Goal: Submit feedback/report problem

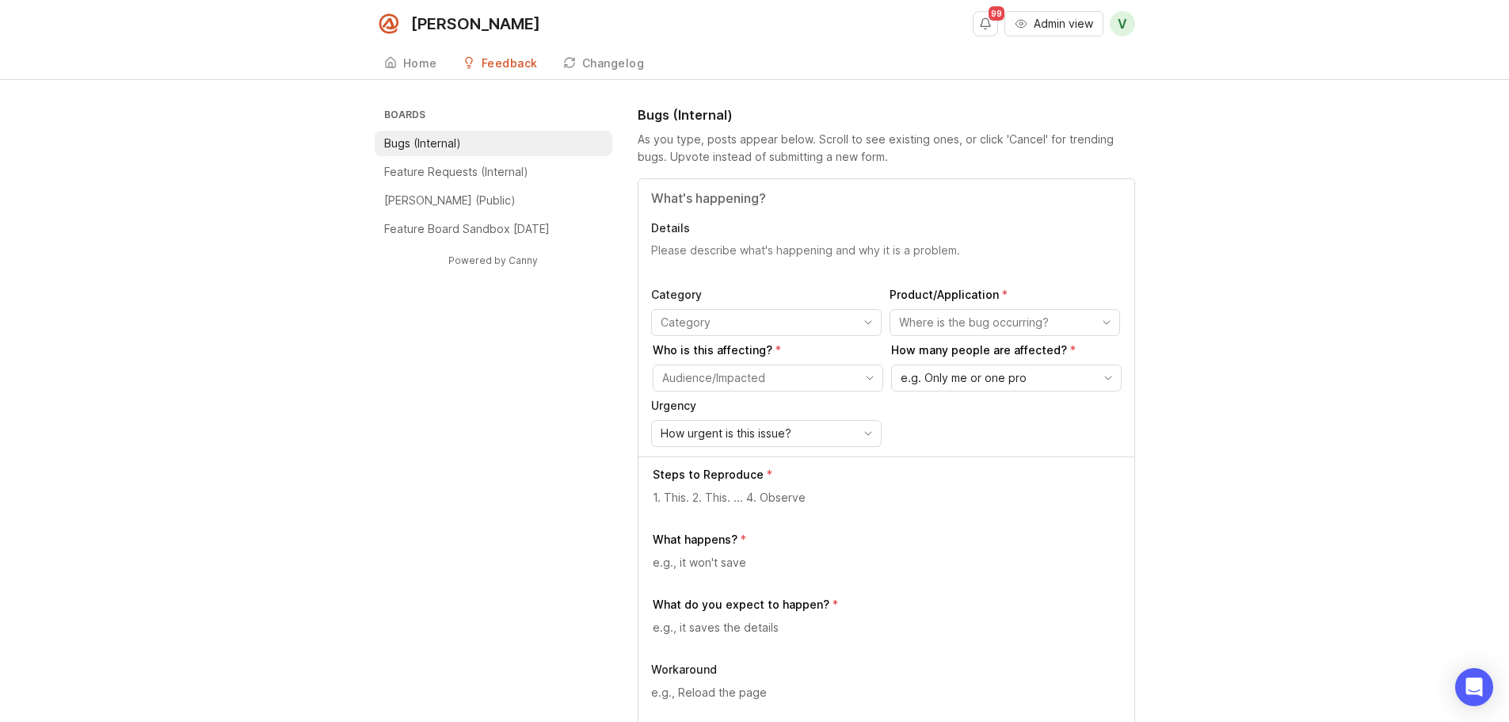
click at [702, 204] on input "Title" at bounding box center [886, 197] width 470 height 19
click at [746, 196] on input "Transfer button turns grey when agent tries to transfer" at bounding box center [886, 197] width 470 height 19
click at [847, 197] on input "Transfer button turns grey when agent tries to transfer" at bounding box center [886, 197] width 470 height 19
click at [991, 195] on input "Transfer button turns grey when agent tries to transfer" at bounding box center [886, 197] width 470 height 19
type input "Transfer button turns grey when agent tries to transfer."
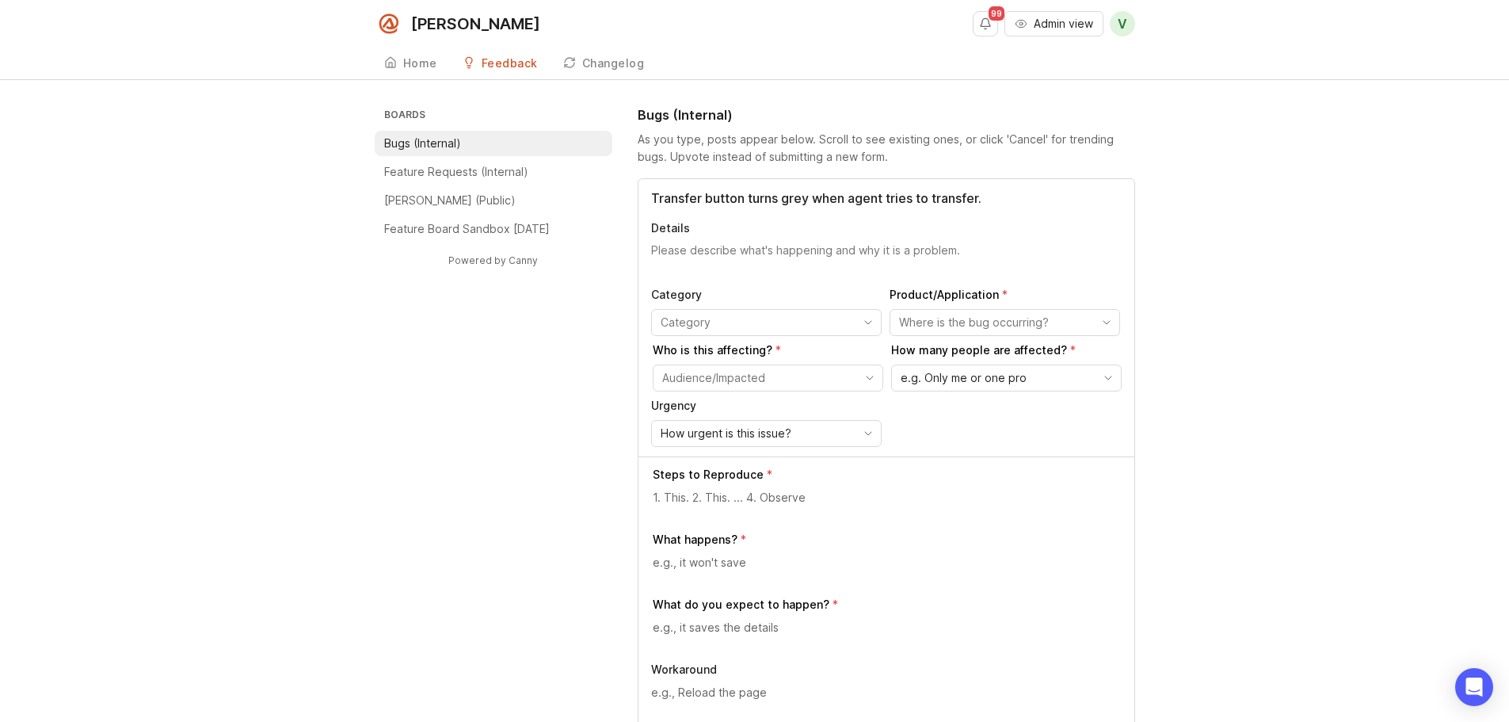
click at [677, 250] on textarea "Details" at bounding box center [886, 258] width 470 height 32
paste textarea "Acts Law, LLP"
paste textarea "[PHONE_NUMBER] (ext 101) Front Desk"
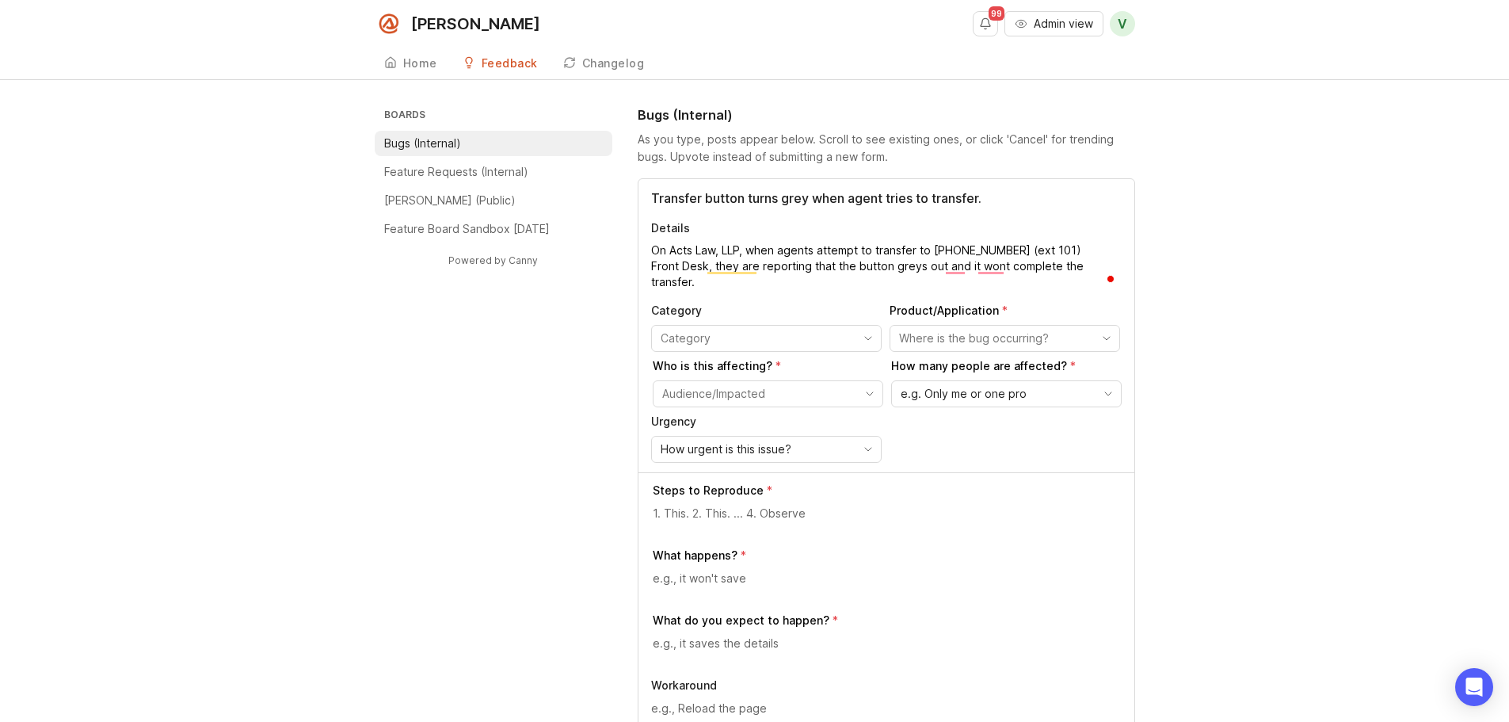
drag, startPoint x: 1009, startPoint y: 267, endPoint x: 1042, endPoint y: 282, distance: 36.5
click at [1042, 282] on textarea "On Acts Law, LLP, when agents attempt to transfer to [PHONE_NUMBER] (ext 101) F…" at bounding box center [886, 266] width 470 height 48
type textarea "On Acts Law, LLP, when agents attempt to transfer to [PHONE_NUMBER] (ext 101) F…"
click at [731, 337] on input "toggle menu" at bounding box center [757, 337] width 193 height 17
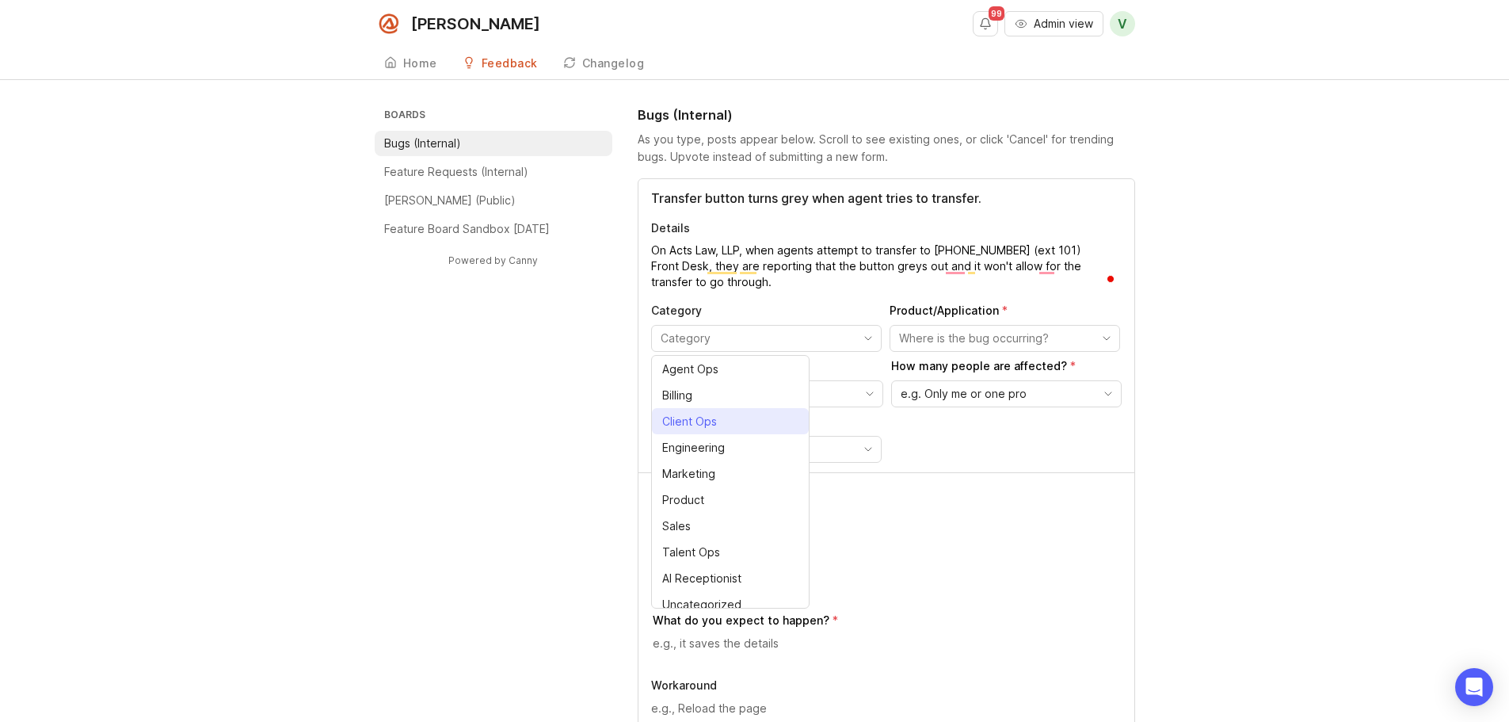
click at [718, 424] on span "Client Ops" at bounding box center [692, 421] width 61 height 17
type input "Client Ops"
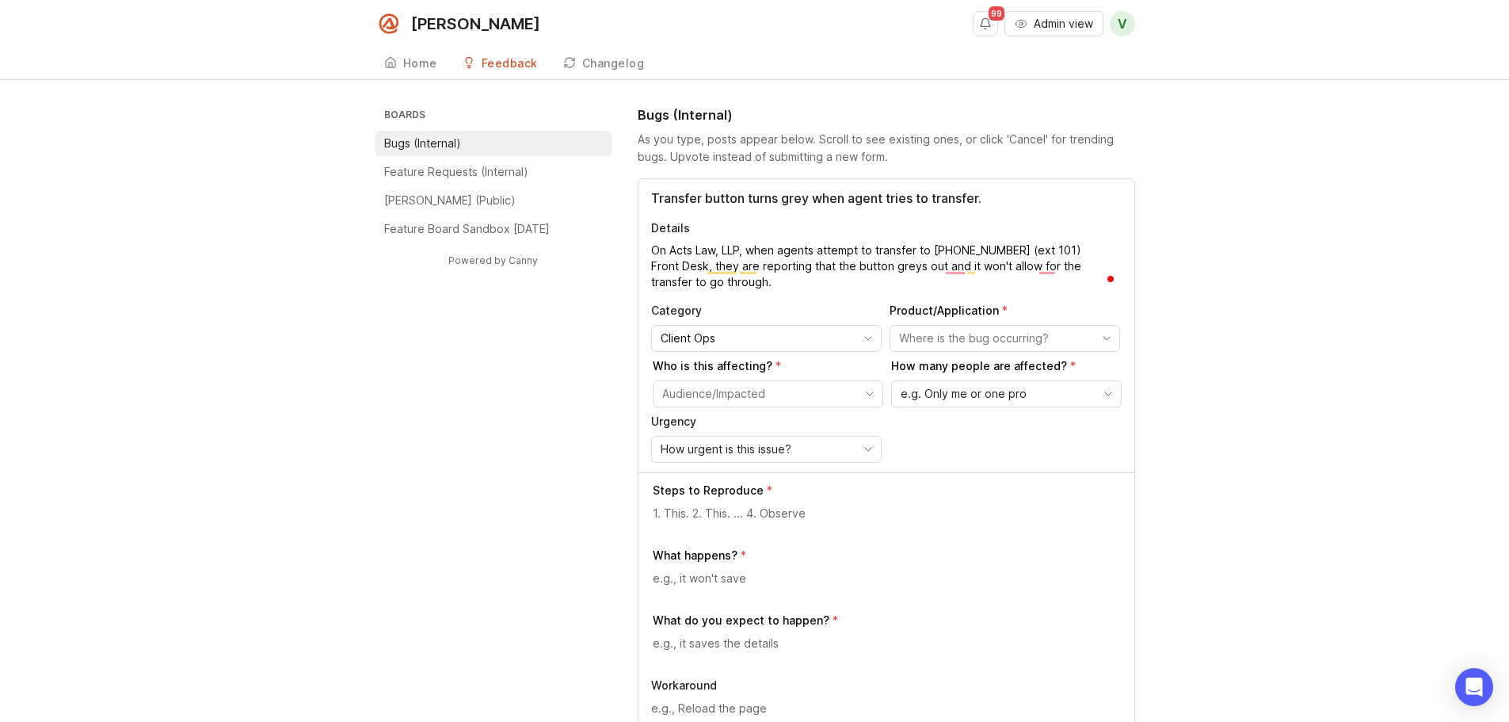
click at [962, 348] on div "toggle menu" at bounding box center [992, 338] width 204 height 25
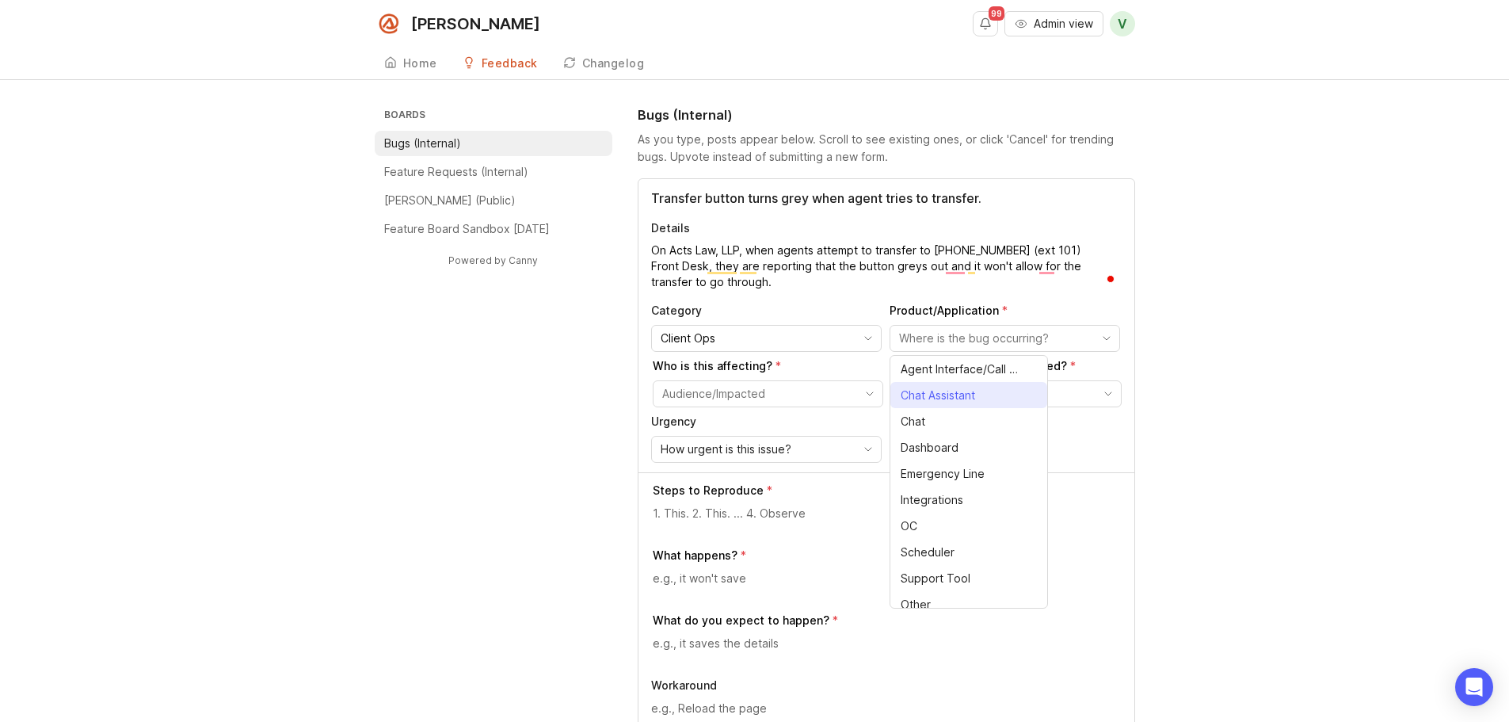
click at [942, 369] on span "Agent Interface/Call Page" at bounding box center [960, 368] width 120 height 17
type input "Agent Interface/Call Page"
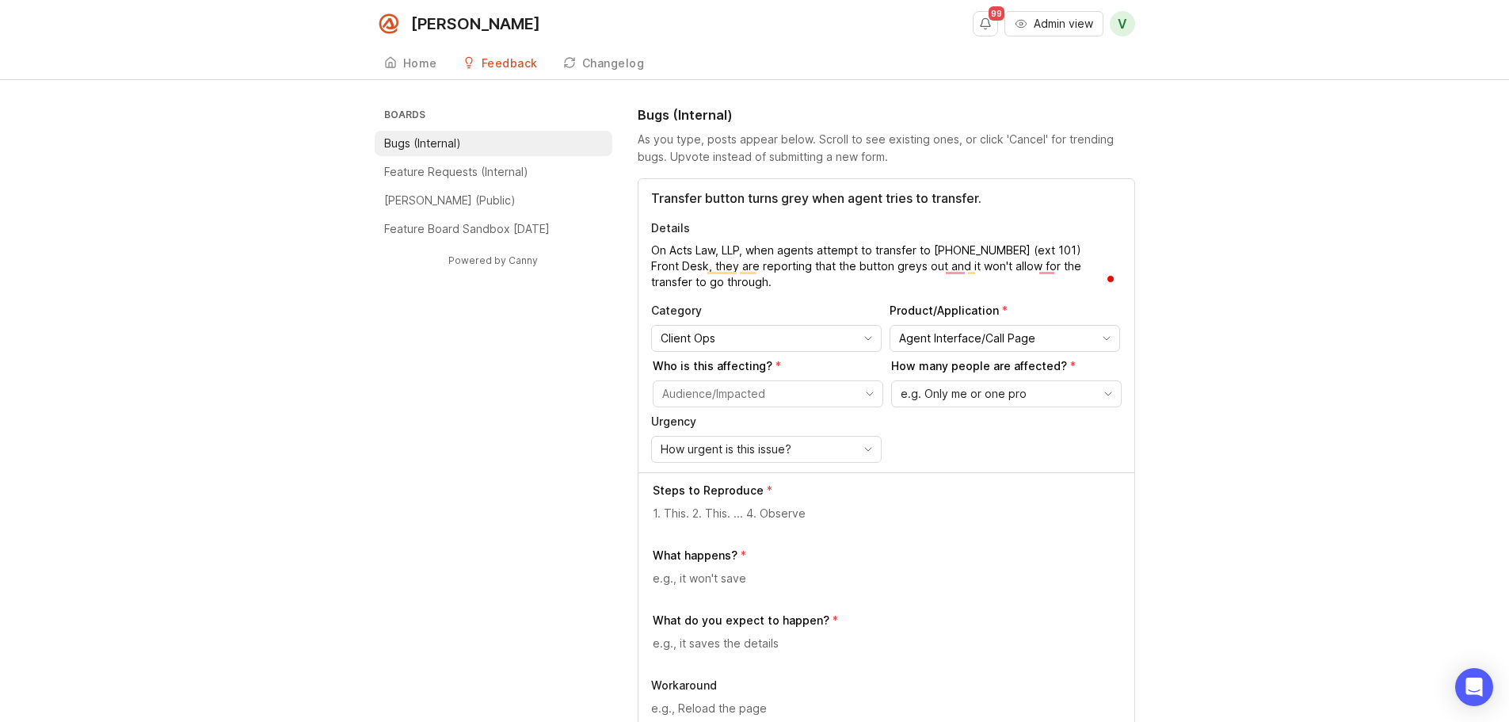
click at [724, 393] on input "toggle menu" at bounding box center [758, 393] width 193 height 17
click at [704, 481] on span "Pros - Single (External)" at bounding box center [723, 476] width 119 height 17
type input "Pros - Single (External)"
click at [946, 391] on span "e.g. Only me or one pro" at bounding box center [963, 393] width 126 height 17
click at [943, 478] on span "Many/most people" at bounding box center [951, 476] width 98 height 17
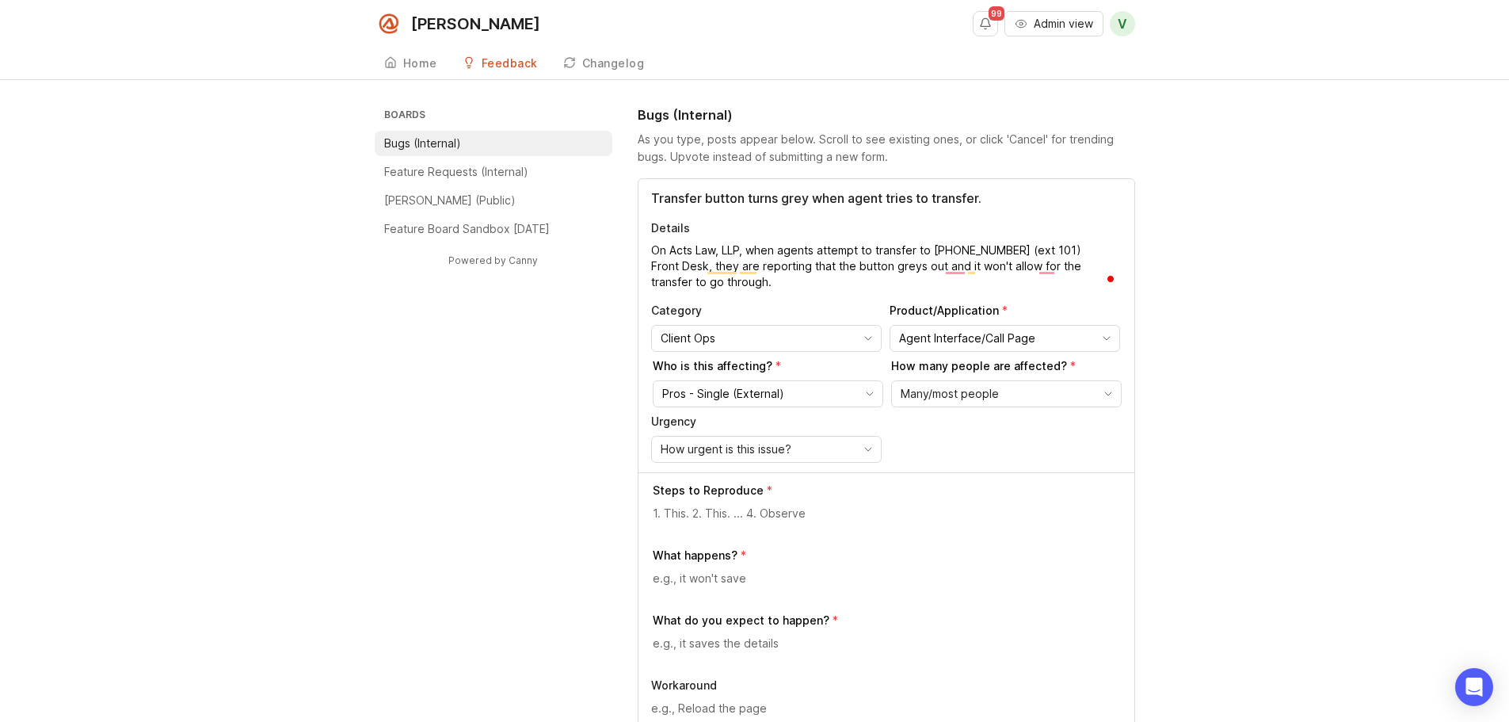
click at [739, 448] on span "How urgent is this issue?" at bounding box center [726, 448] width 131 height 17
click at [722, 504] on li "High" at bounding box center [730, 506] width 157 height 26
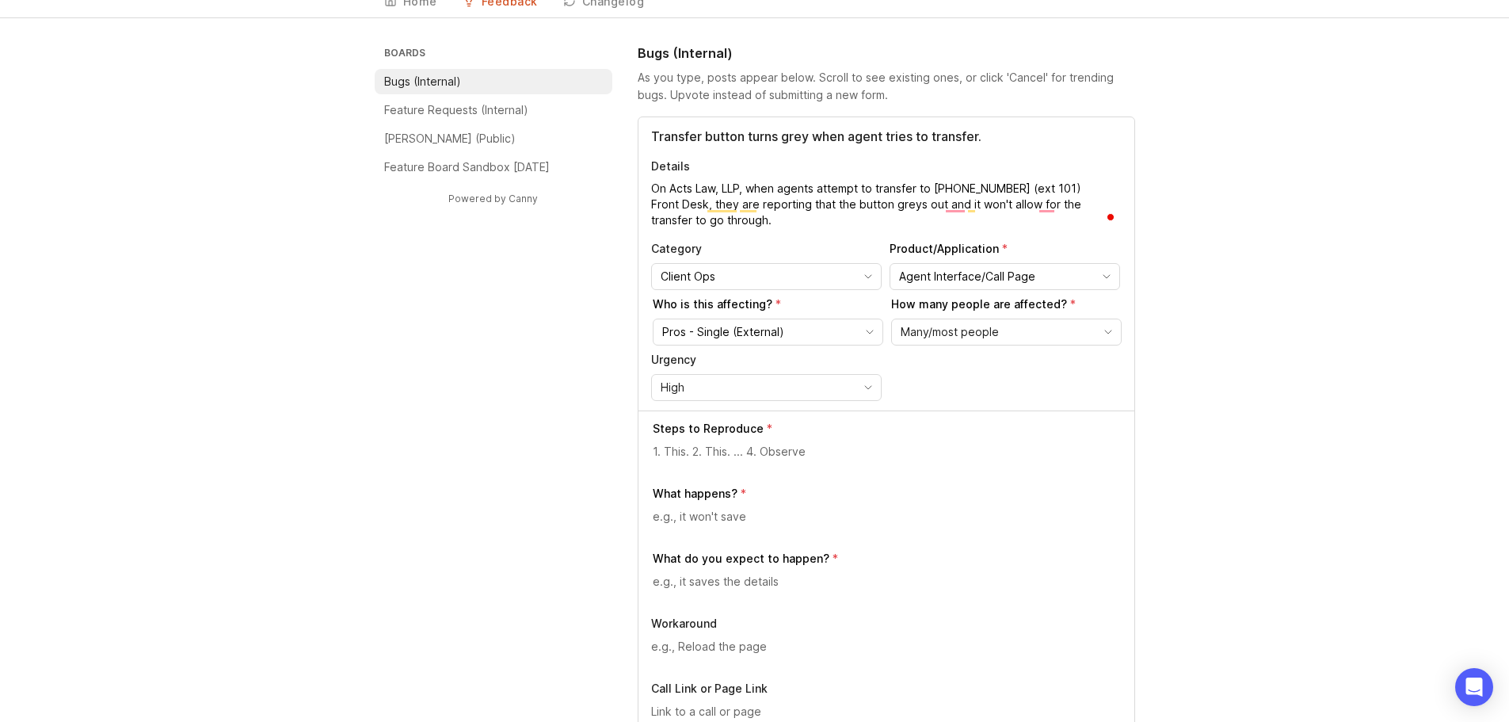
scroll to position [158, 0]
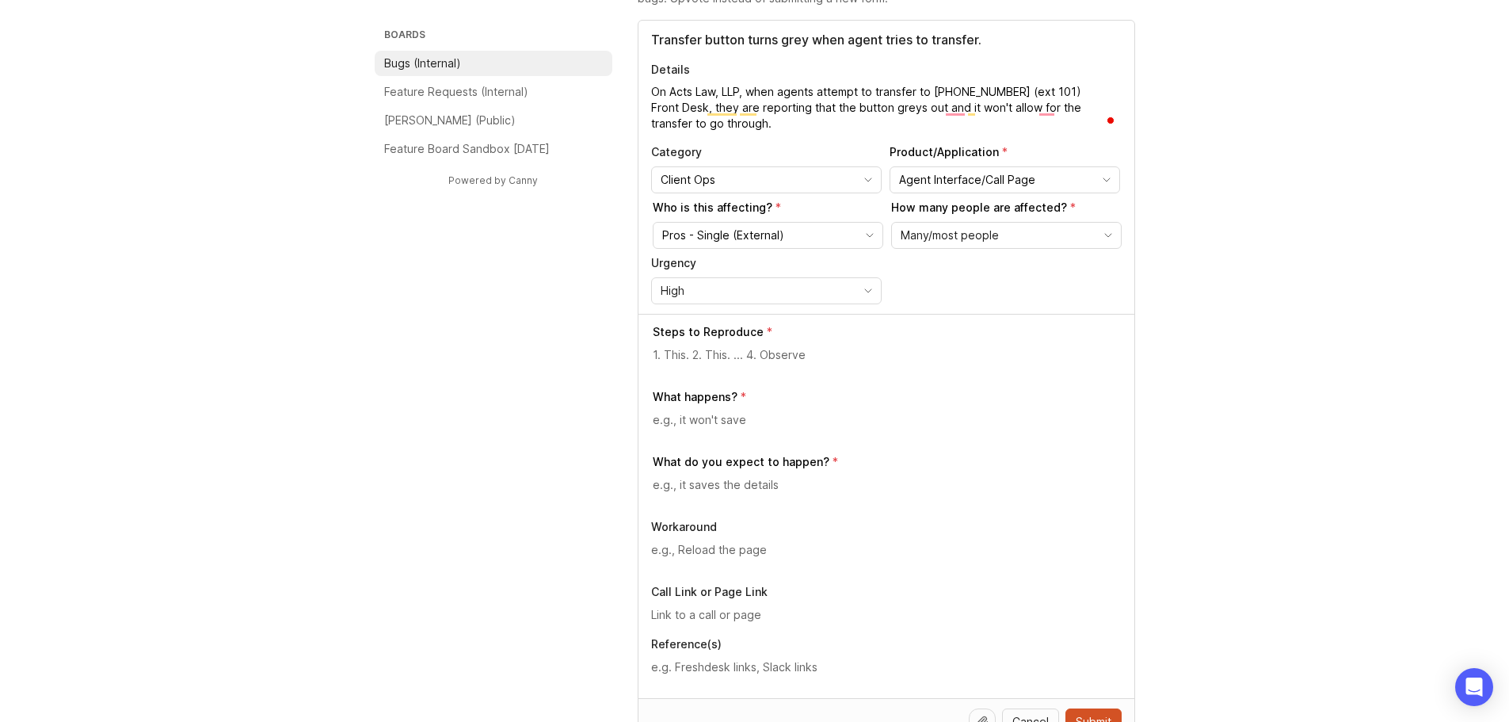
click at [723, 356] on textarea at bounding box center [887, 354] width 469 height 17
paste textarea "[PHONE_NUMBER] (ext 101) Front Desk"
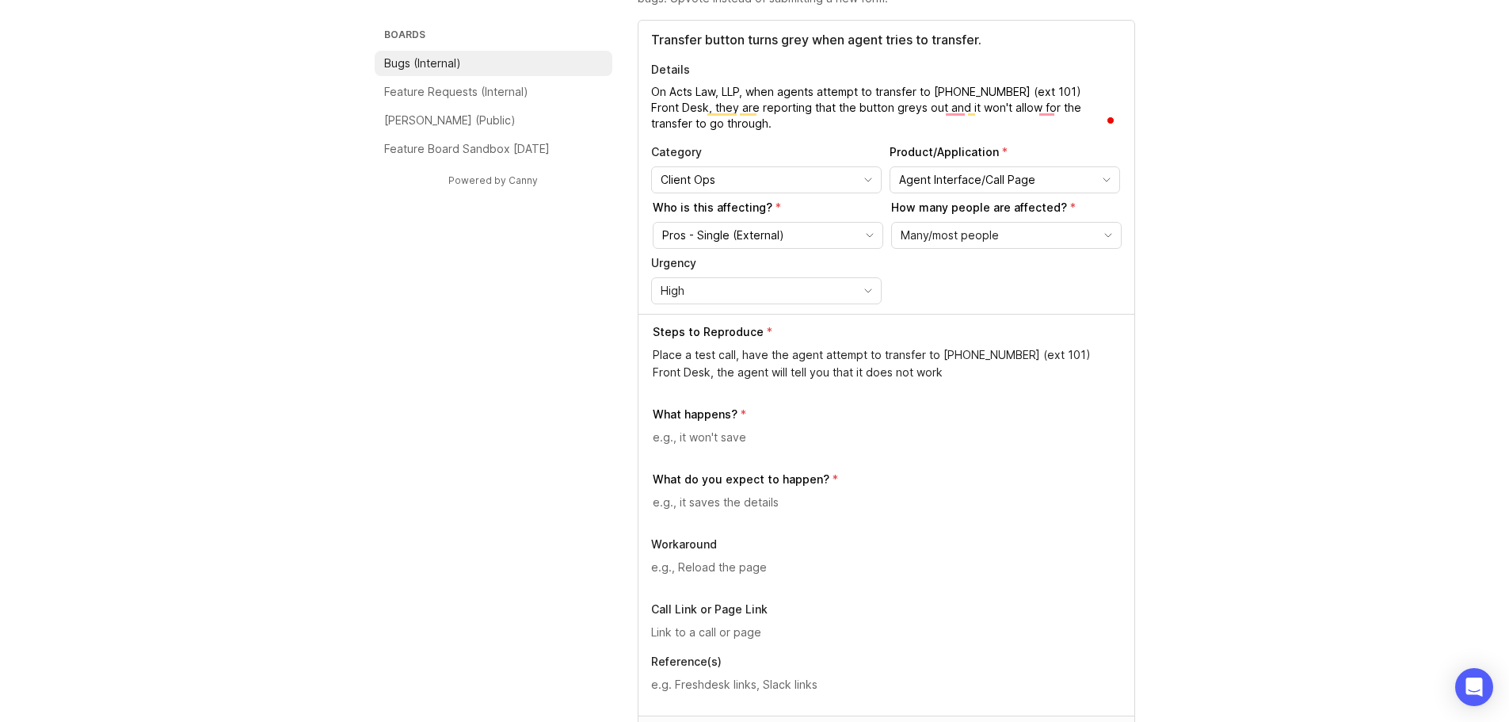
type textarea "Place a test call, have the agent attempt to transfer to [PHONE_NUMBER] (ext 10…"
click at [722, 437] on textarea at bounding box center [887, 436] width 469 height 17
type textarea "The transfer button greys out"
click at [760, 500] on textarea at bounding box center [887, 501] width 469 height 17
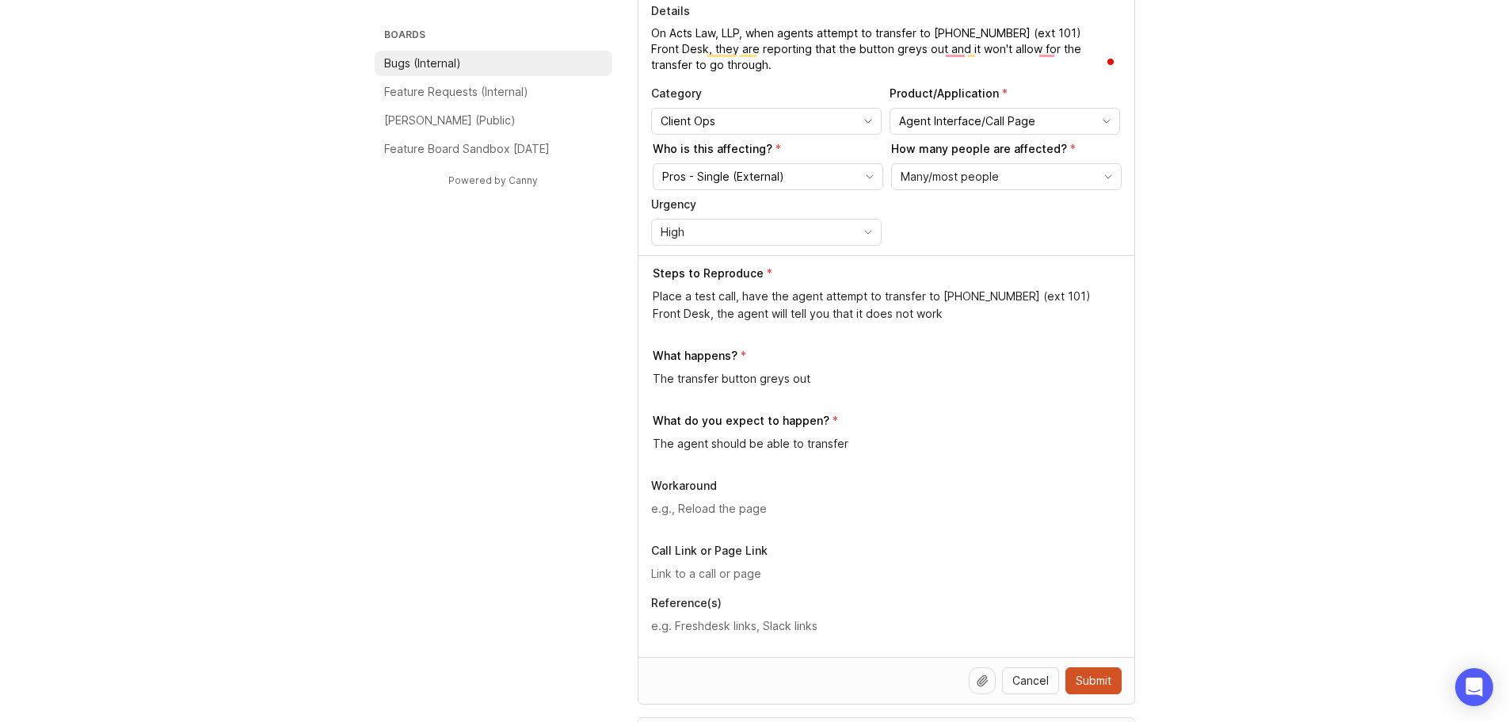
scroll to position [317, 0]
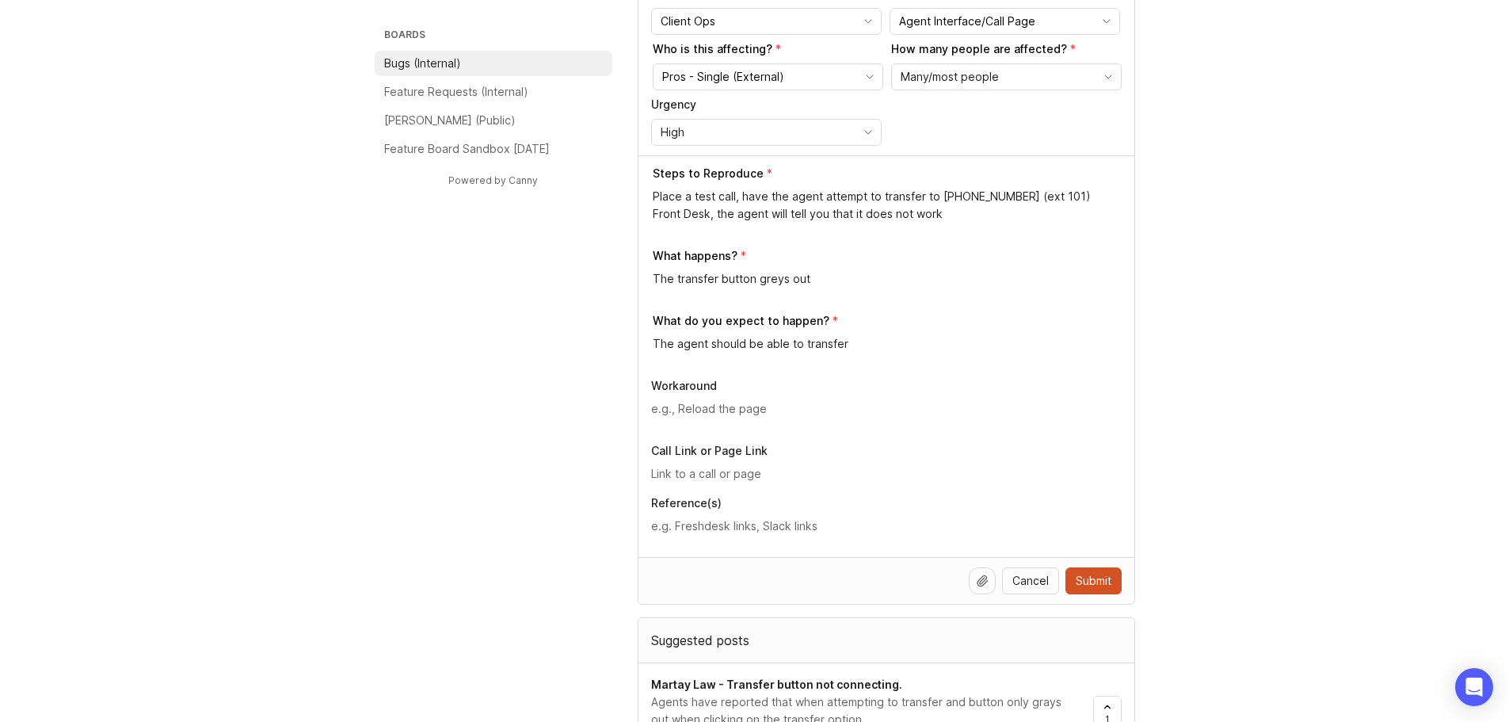
type textarea "The agent should be able to transfer"
click at [723, 402] on textarea at bounding box center [886, 408] width 470 height 17
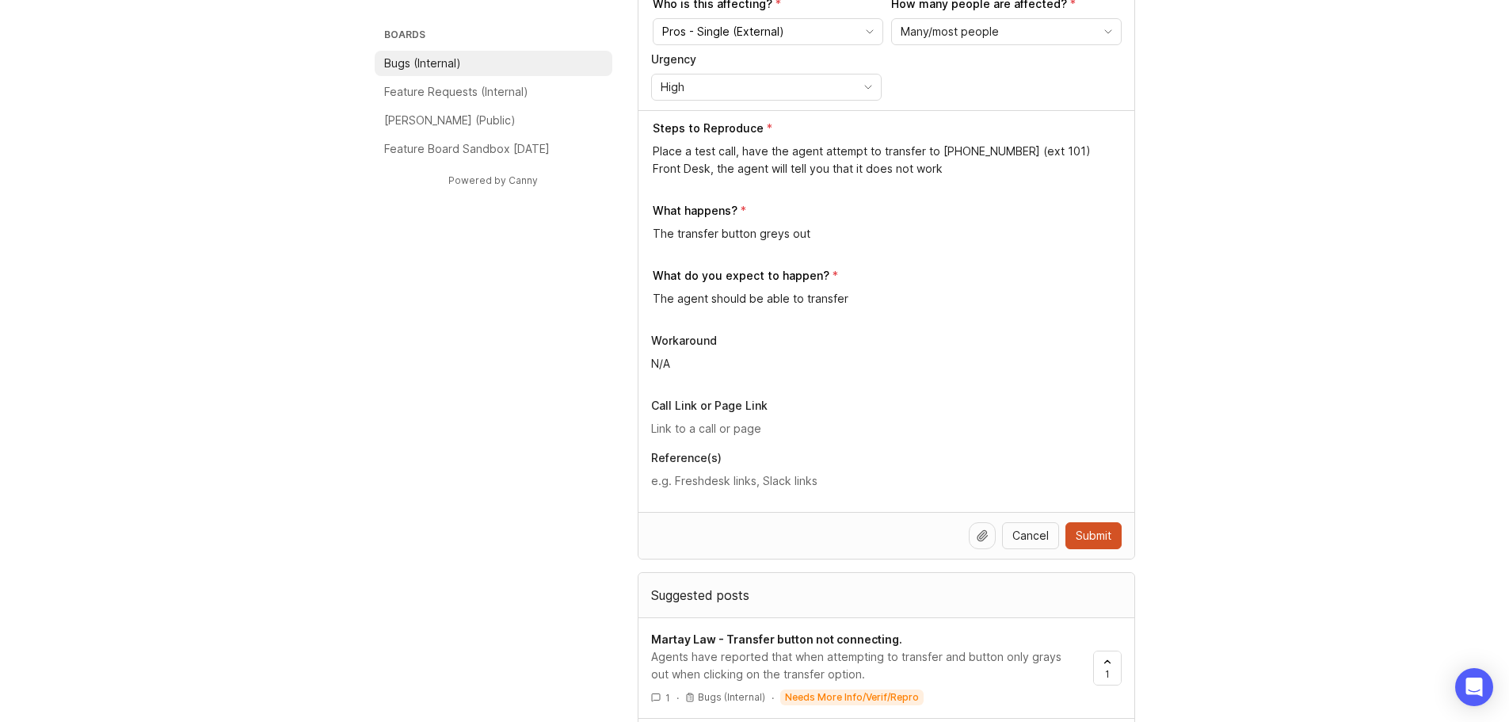
scroll to position [396, 0]
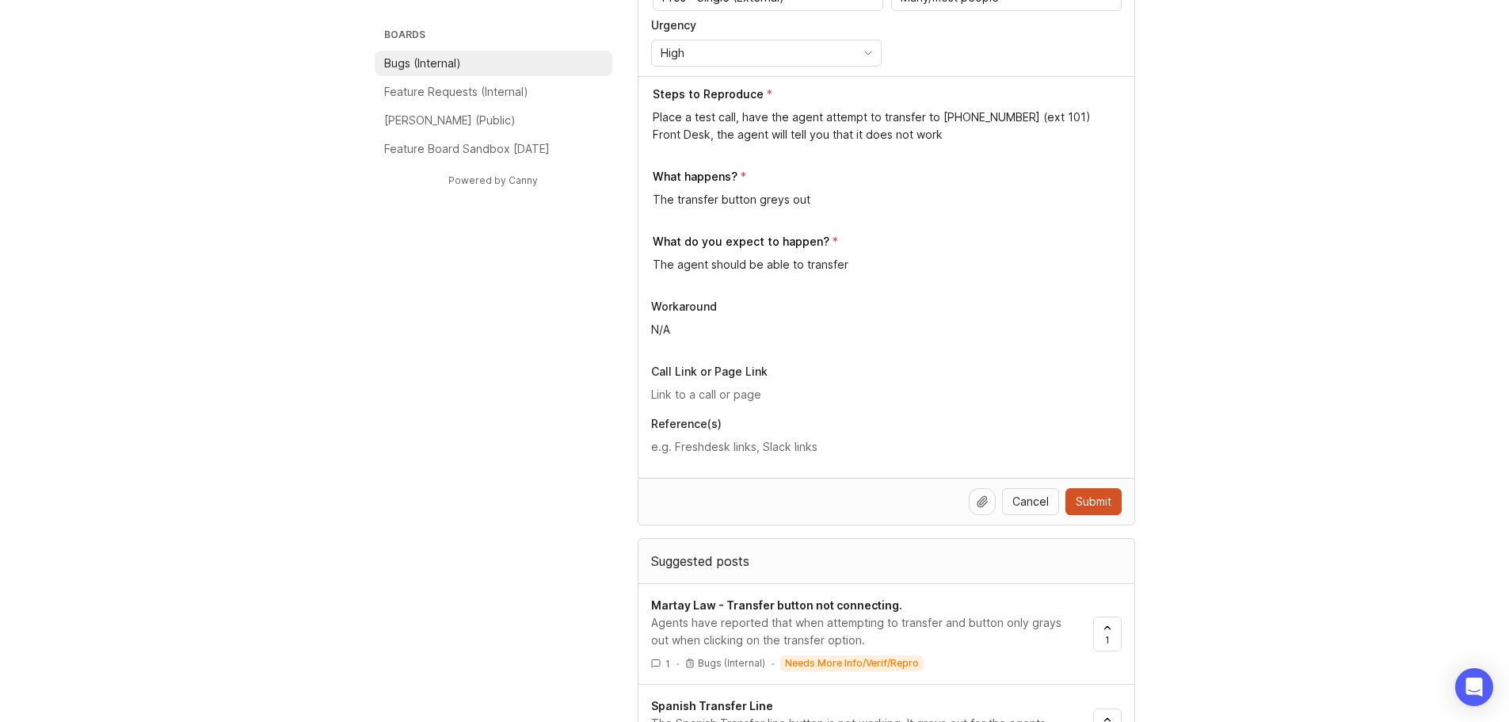
type textarea "N/A"
click at [696, 394] on input "text" at bounding box center [886, 394] width 470 height 17
paste input "[URL][PERSON_NAME]"
type input "[URL][PERSON_NAME]"
click at [1296, 367] on div "Boards Bugs (Internal) Feature Requests (Internal) [PERSON_NAME] (Public) Featu…" at bounding box center [754, 681] width 1509 height 1944
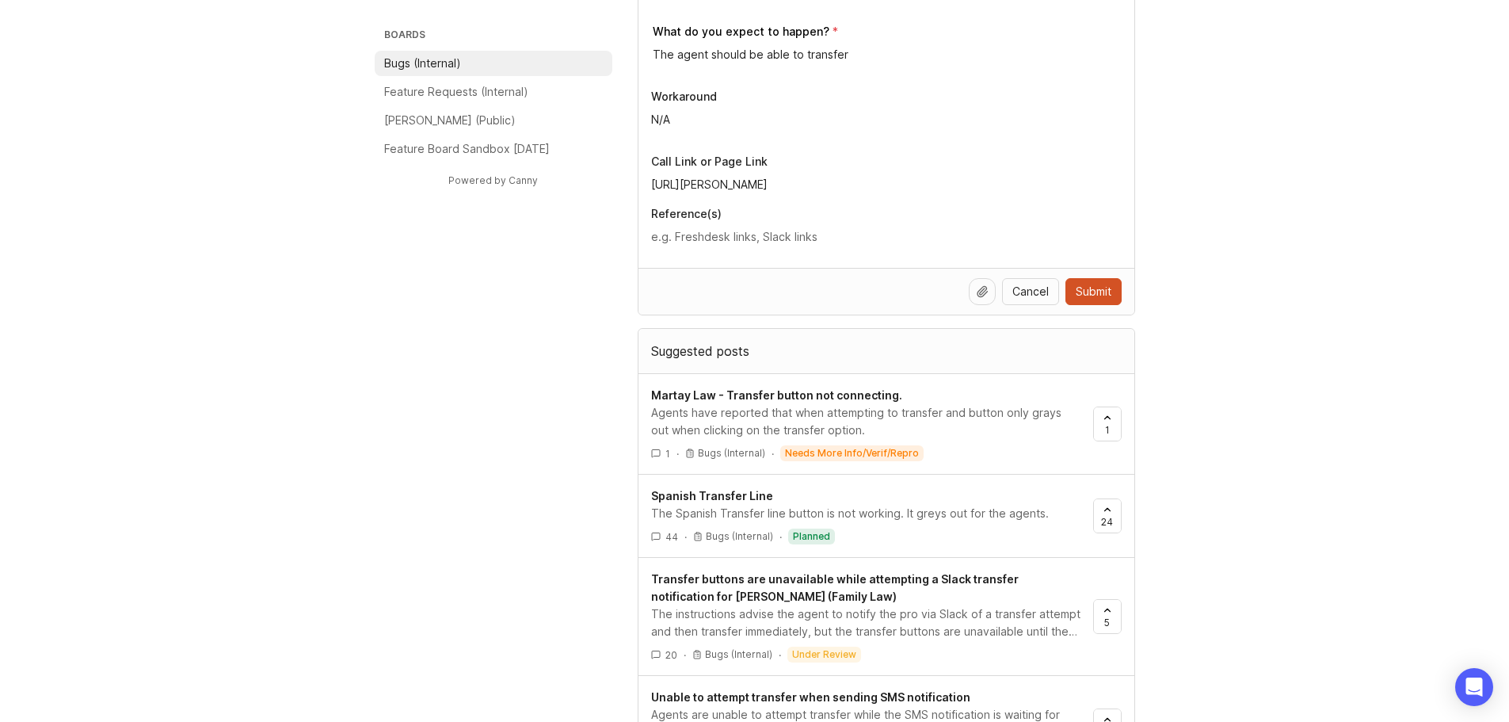
scroll to position [634, 0]
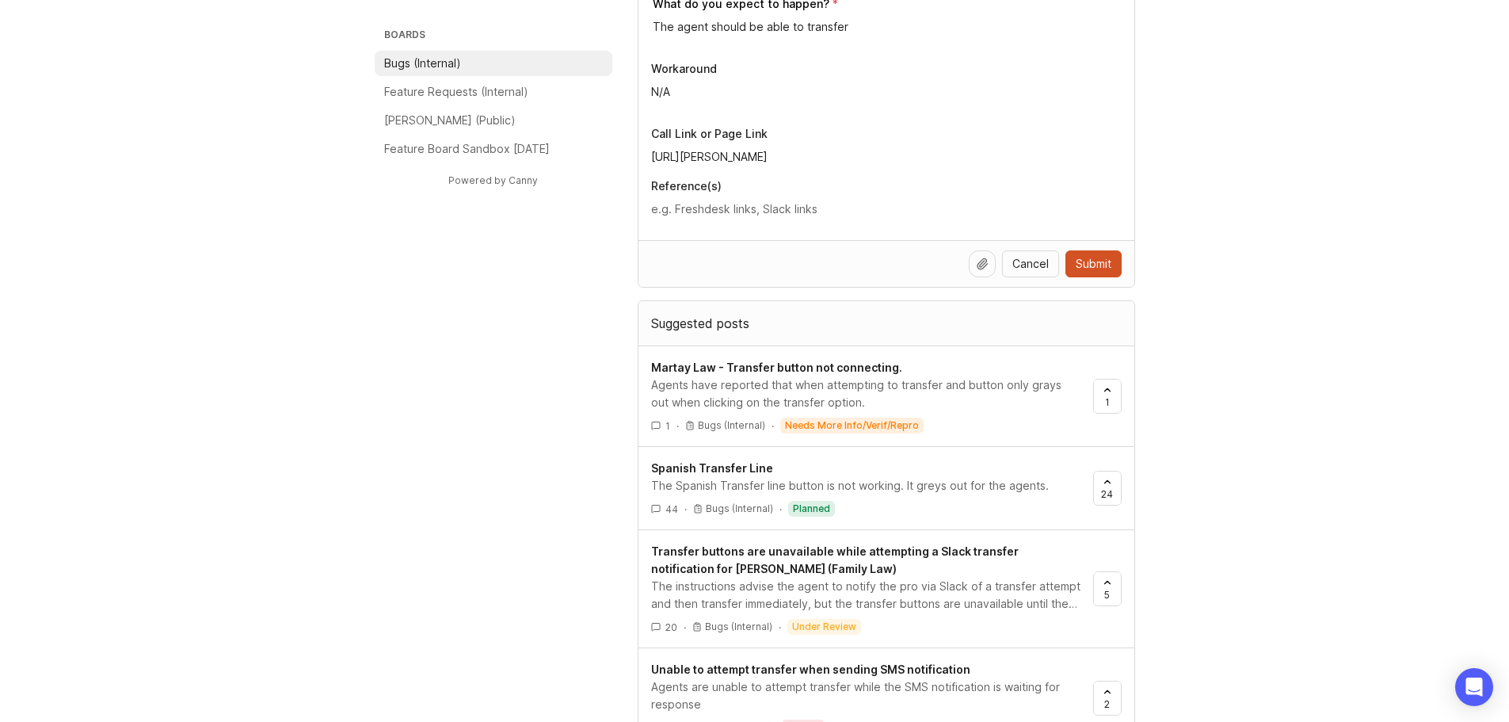
click at [1242, 535] on div "Boards Bugs (Internal) Feature Requests (Internal) [PERSON_NAME] (Public) Featu…" at bounding box center [754, 444] width 1509 height 1944
click at [1090, 257] on span "Submit" at bounding box center [1094, 264] width 36 height 16
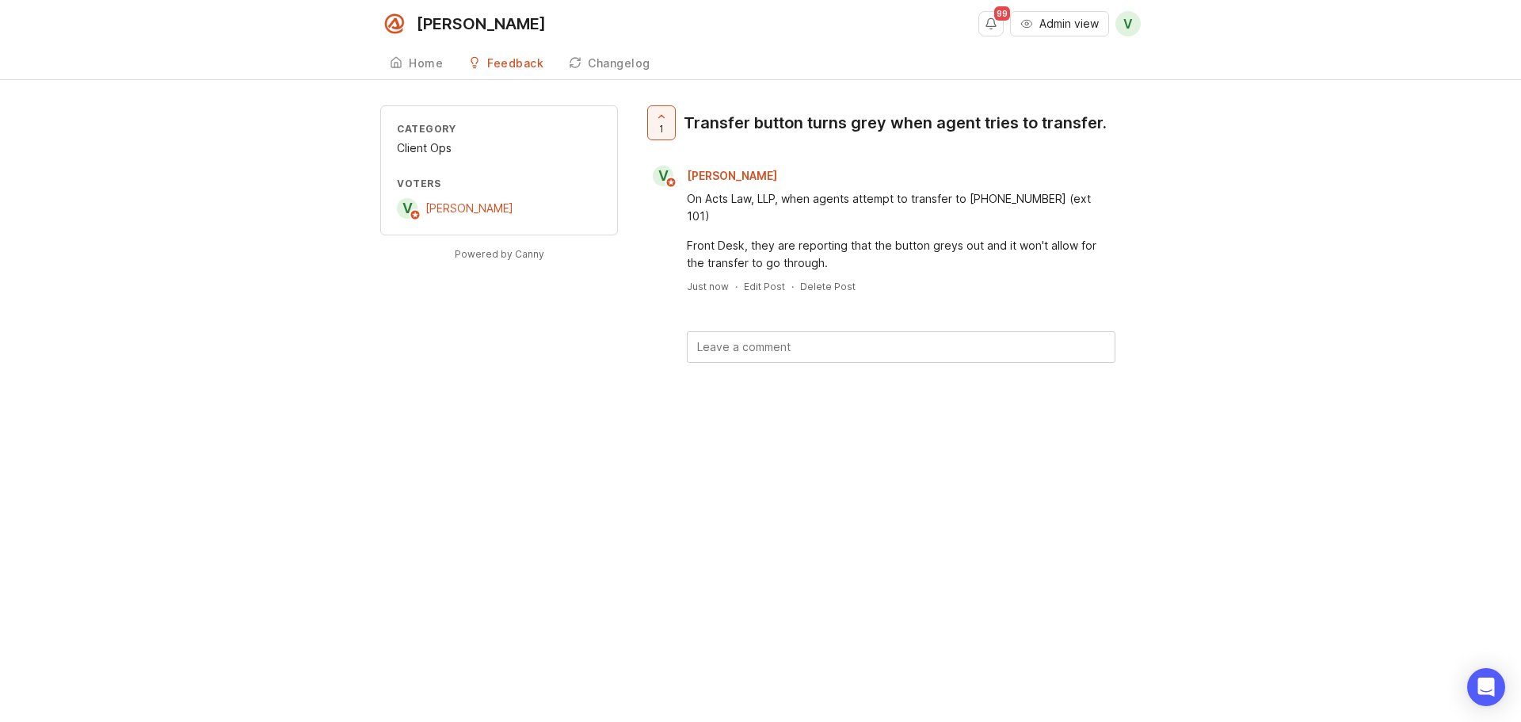
click at [1343, 329] on div "Category Client Ops Voters V [PERSON_NAME] Powered by Canny 1 Transfer button t…" at bounding box center [760, 259] width 1521 height 308
click at [771, 335] on textarea at bounding box center [900, 347] width 427 height 30
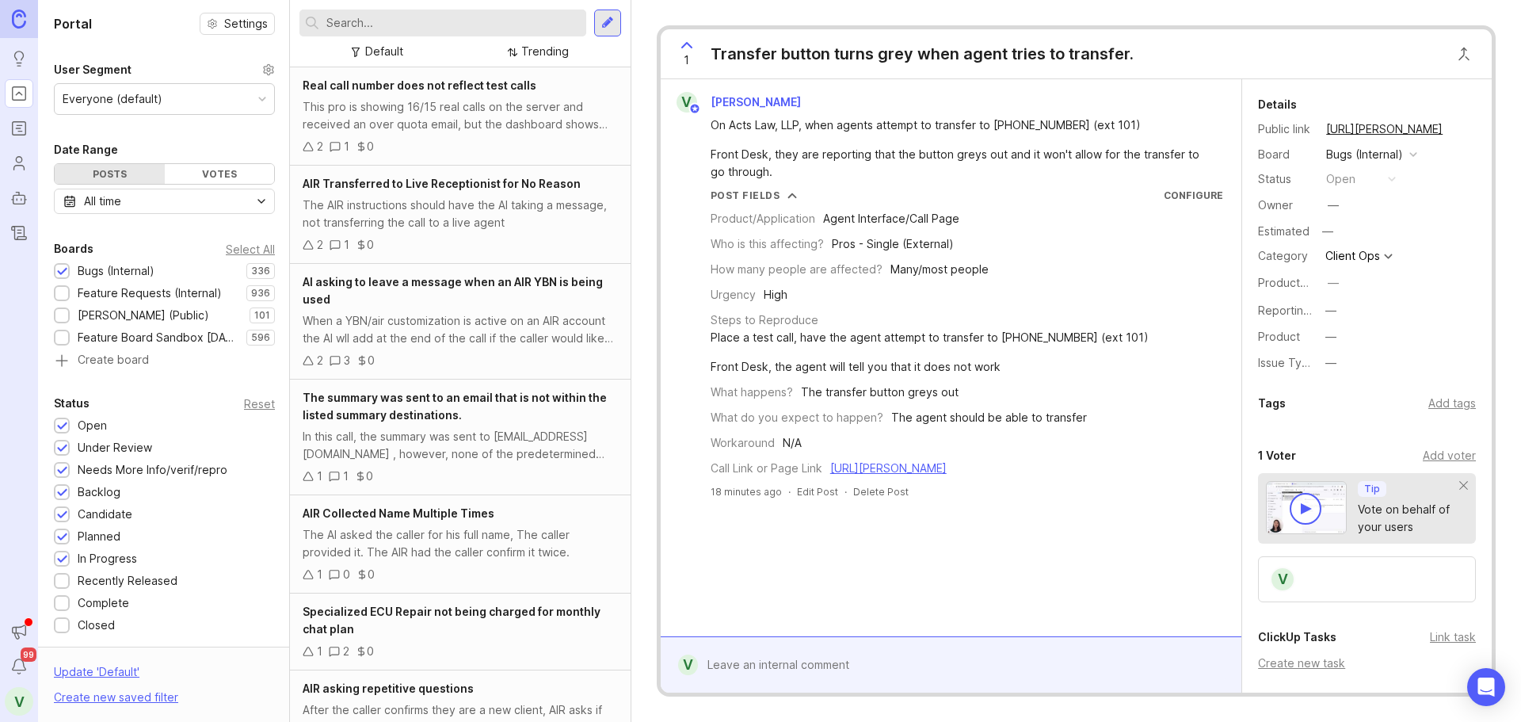
click at [831, 670] on div at bounding box center [962, 664] width 529 height 30
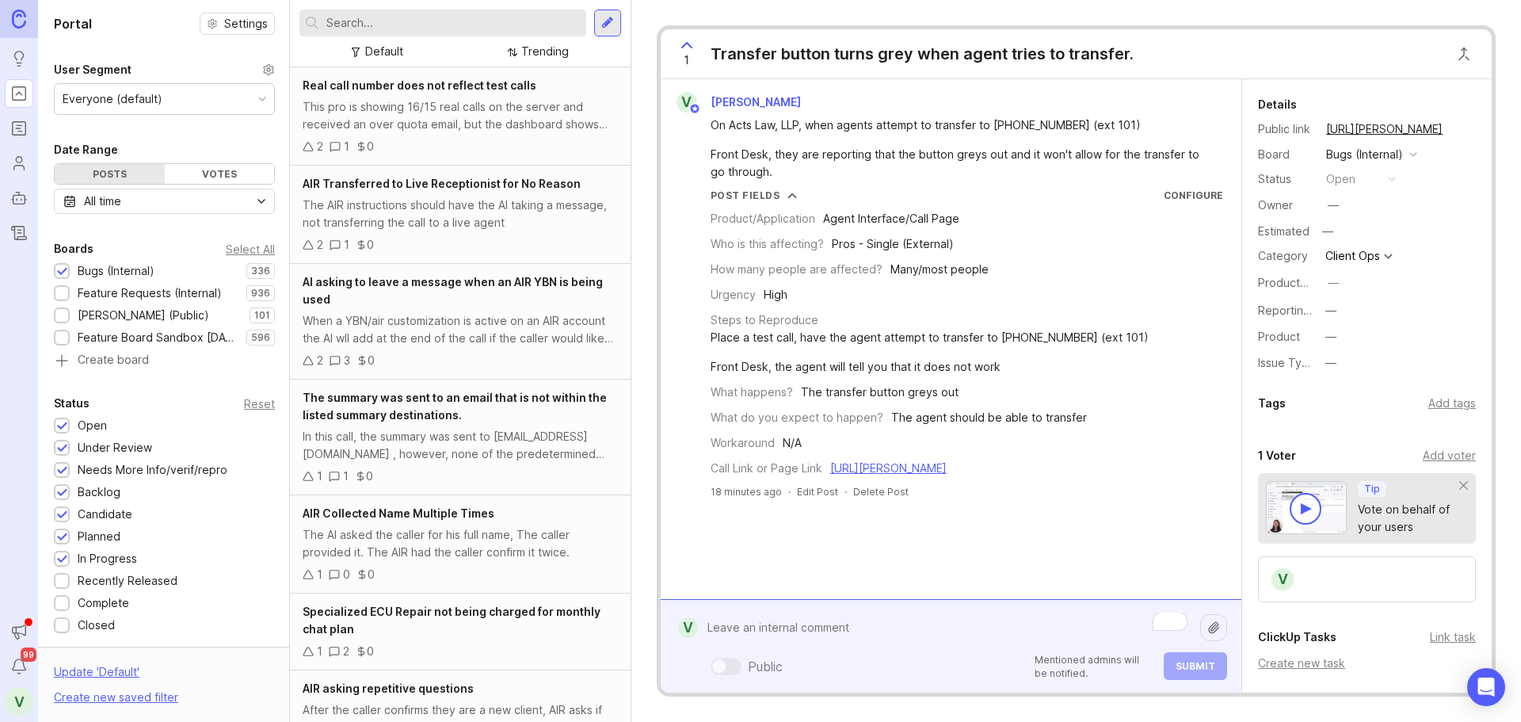
click at [800, 627] on textarea "To enrich screen reader interactions, please activate Accessibility in Grammarl…" at bounding box center [949, 627] width 502 height 30
type textarea "I"
paste textarea "Display the caller's number"
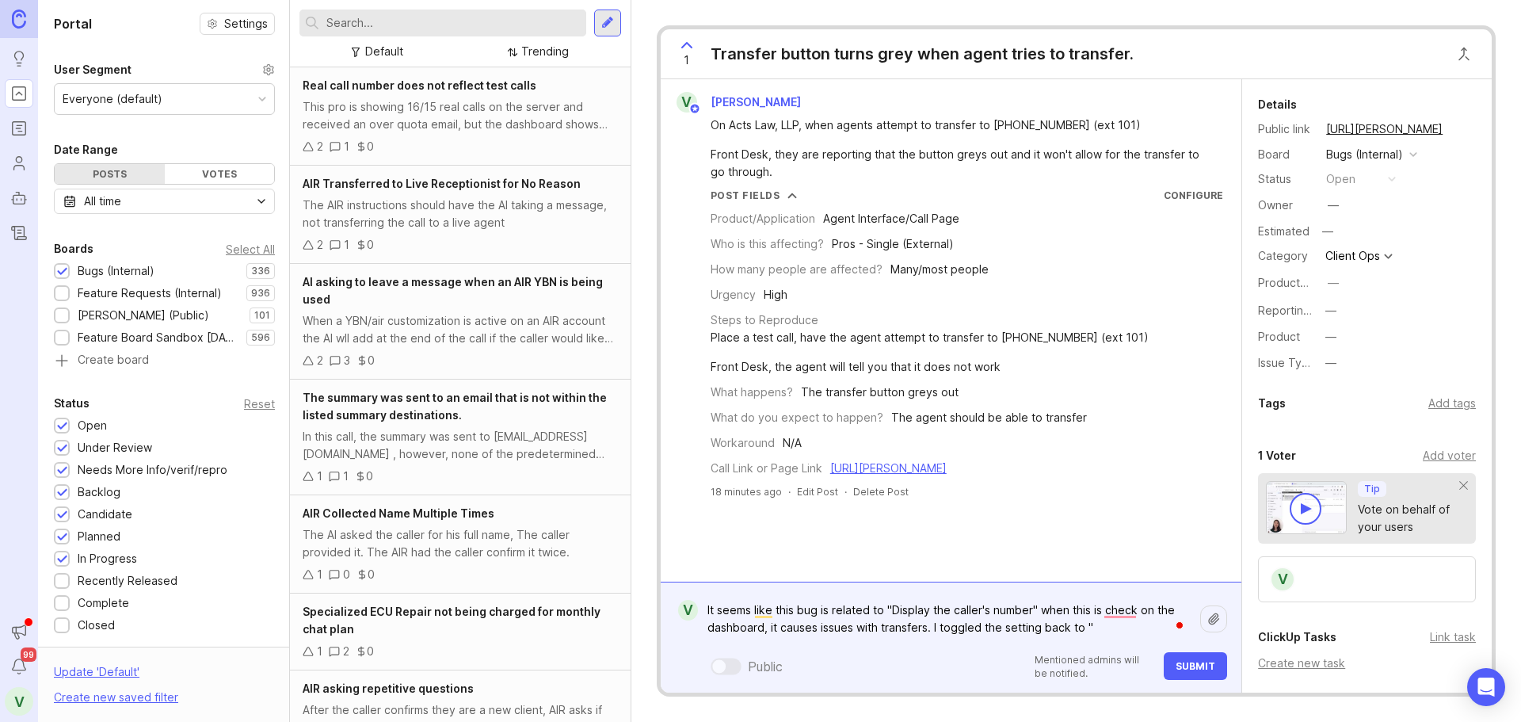
paste textarea "Show my [PERSON_NAME] number"
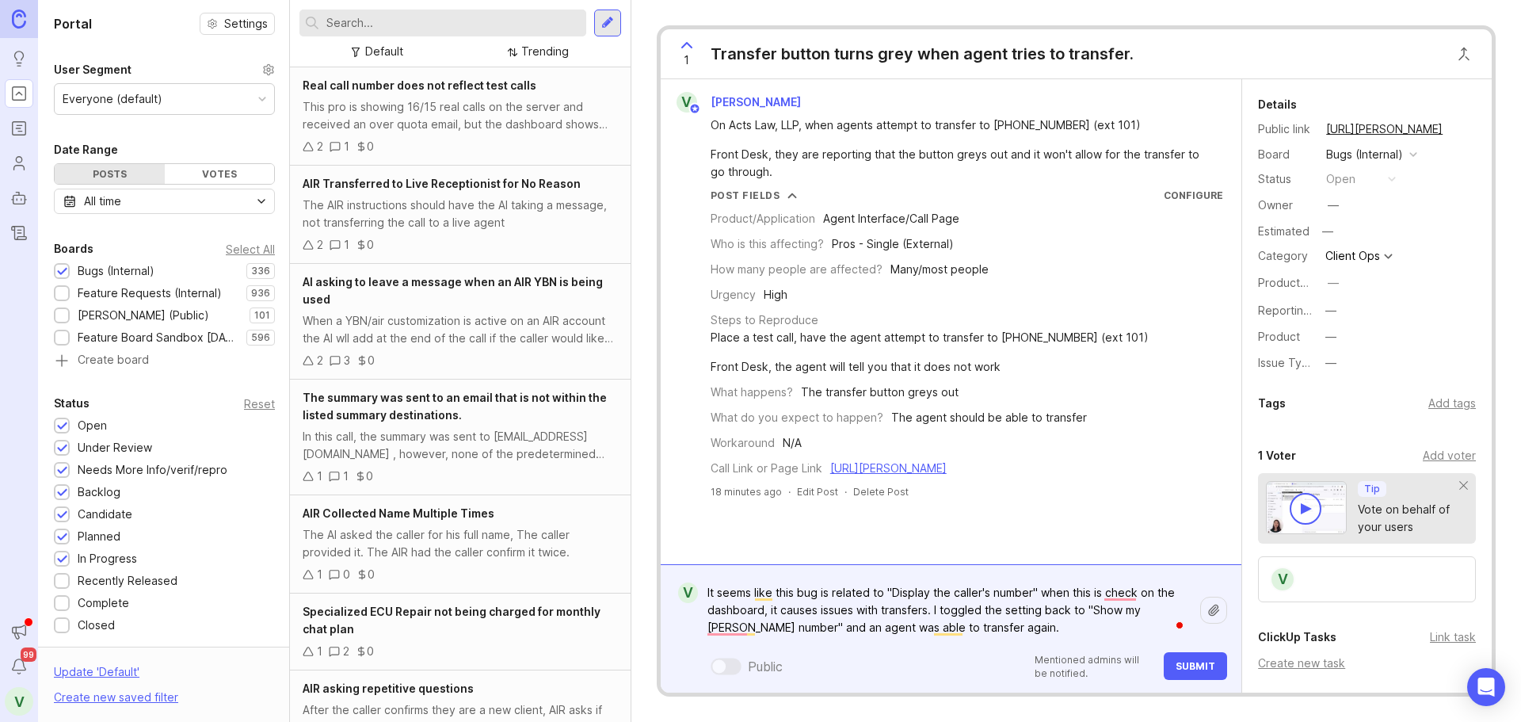
click at [1188, 674] on button "Submit" at bounding box center [1194, 666] width 63 height 28
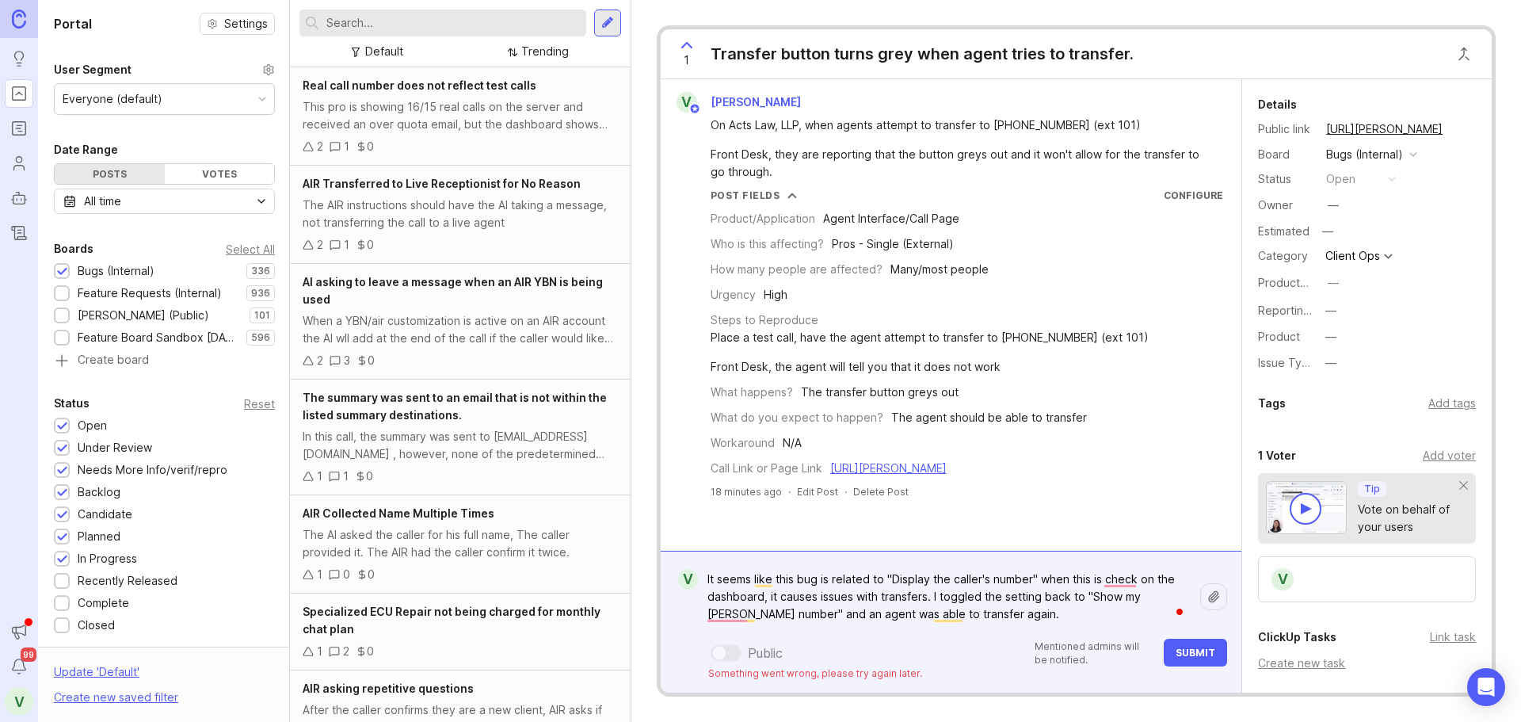
click at [1180, 651] on span "Submit" at bounding box center [1195, 652] width 40 height 12
type textarea "It seems like this bug is related to "Display the caller's number" when this is…"
click at [843, 562] on form "V It seems like this bug is related to "Display the caller's number" when this …" at bounding box center [951, 621] width 581 height 142
click at [1188, 653] on span "Submit" at bounding box center [1195, 652] width 40 height 12
click at [999, 618] on textarea "It seems like this bug is related to "Display the caller's number" when this is…" at bounding box center [949, 596] width 502 height 65
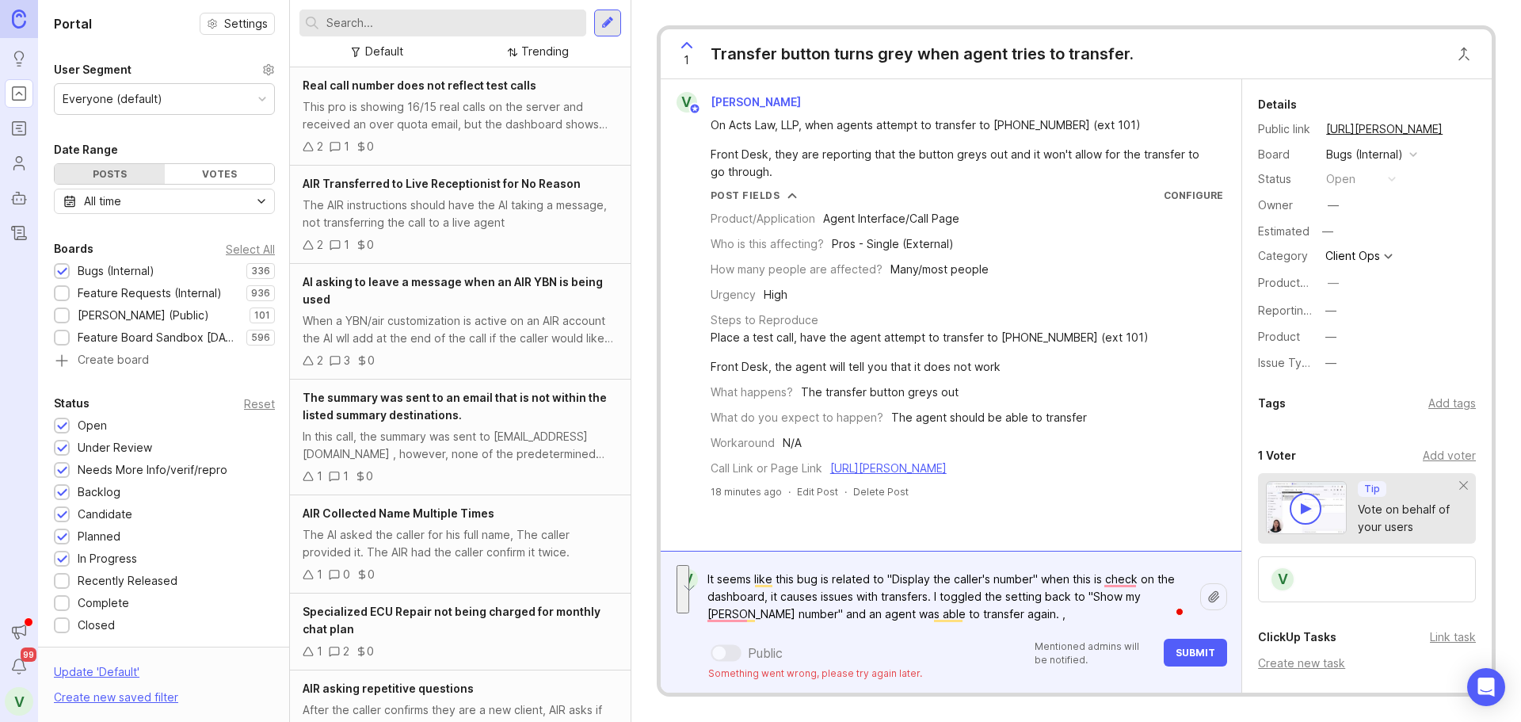
drag, startPoint x: 968, startPoint y: 615, endPoint x: 701, endPoint y: 577, distance: 269.5
click at [701, 577] on form "V It seems like this bug is related to "Display the caller's number" when this …" at bounding box center [951, 621] width 581 height 142
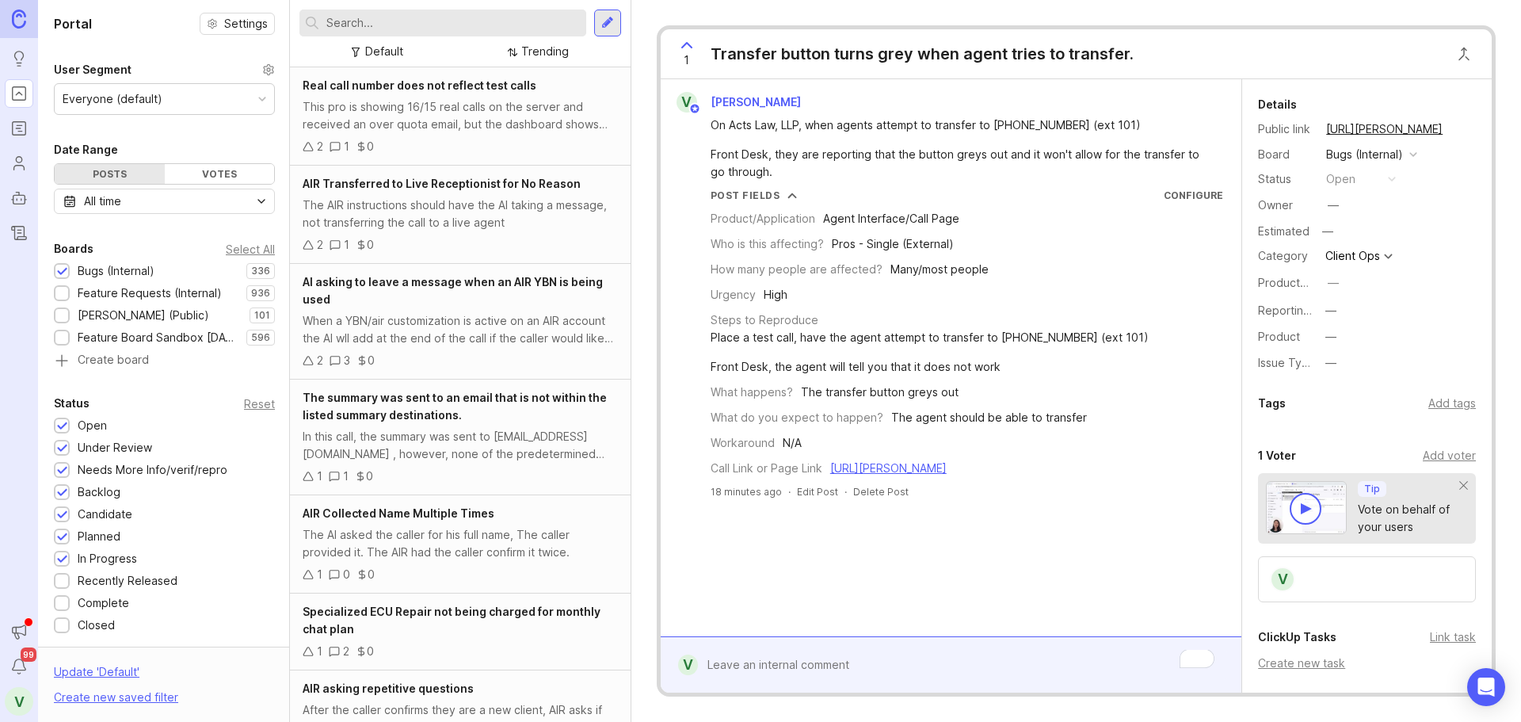
click at [826, 546] on div "V [PERSON_NAME] On Acts Law, LLP, when agents attempt to transfer to [PHONE_NUM…" at bounding box center [951, 357] width 581 height 557
click at [795, 674] on div at bounding box center [962, 664] width 529 height 30
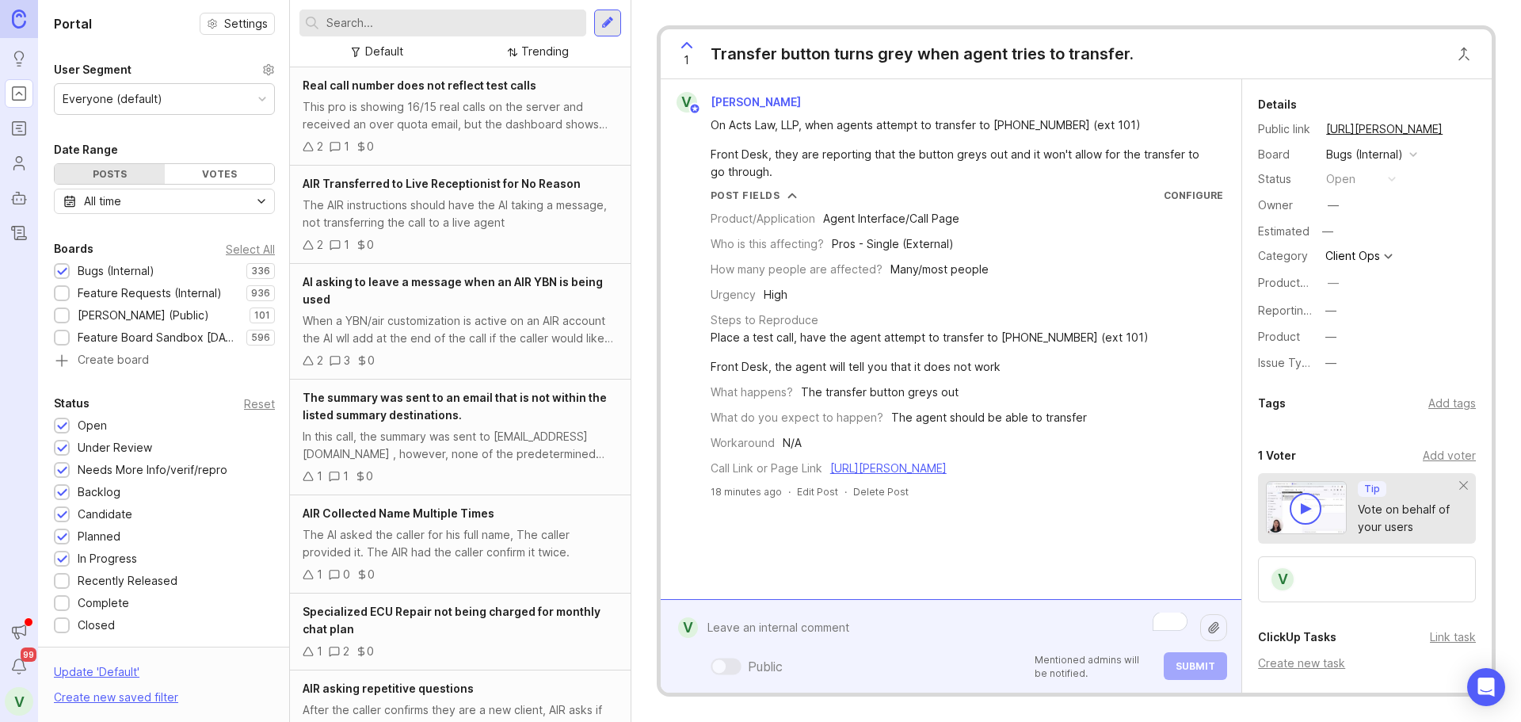
click at [794, 625] on textarea "To enrich screen reader interactions, please activate Accessibility in Grammarl…" at bounding box center [949, 627] width 502 height 30
paste textarea "It seems like this bug is related to "Display the caller's number" when this is…"
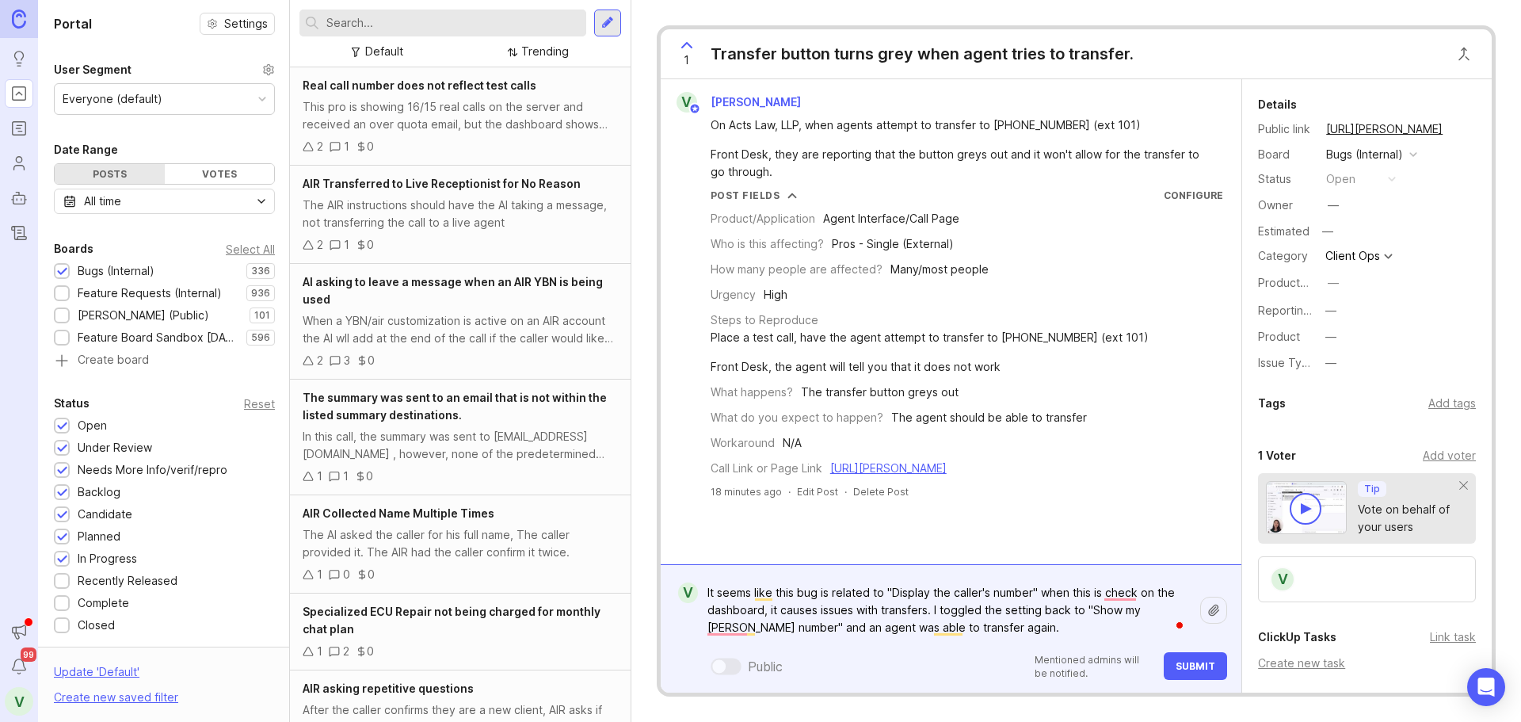
type textarea "It seems like this bug is related to "Display the caller's number" when this is…"
click at [1197, 662] on span "Submit" at bounding box center [1195, 666] width 40 height 12
click at [1121, 420] on div "What do you expect to happen? The agent should be able to transfer" at bounding box center [966, 417] width 512 height 17
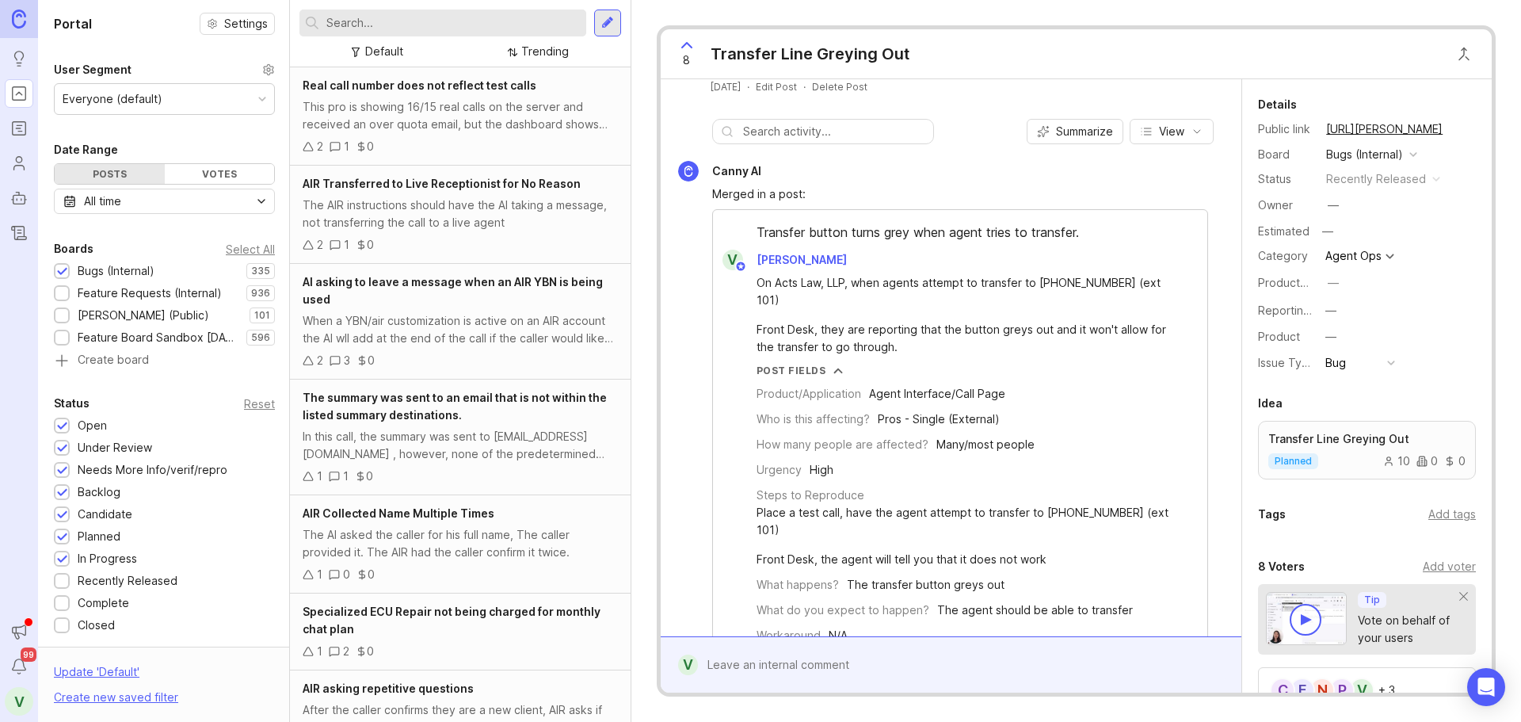
scroll to position [317, 0]
click at [687, 49] on icon at bounding box center [686, 45] width 19 height 19
click at [682, 58] on div "7" at bounding box center [687, 53] width 30 height 41
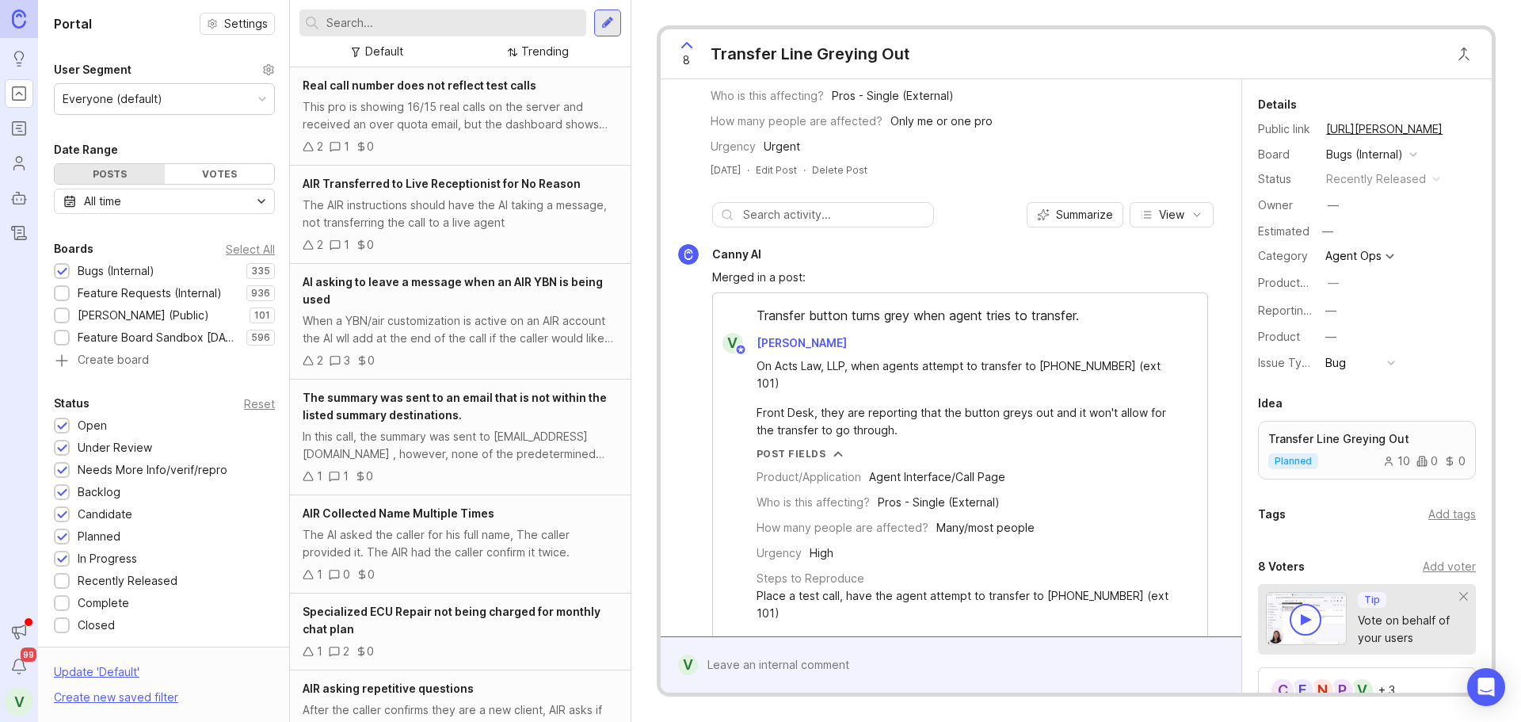
scroll to position [792, 0]
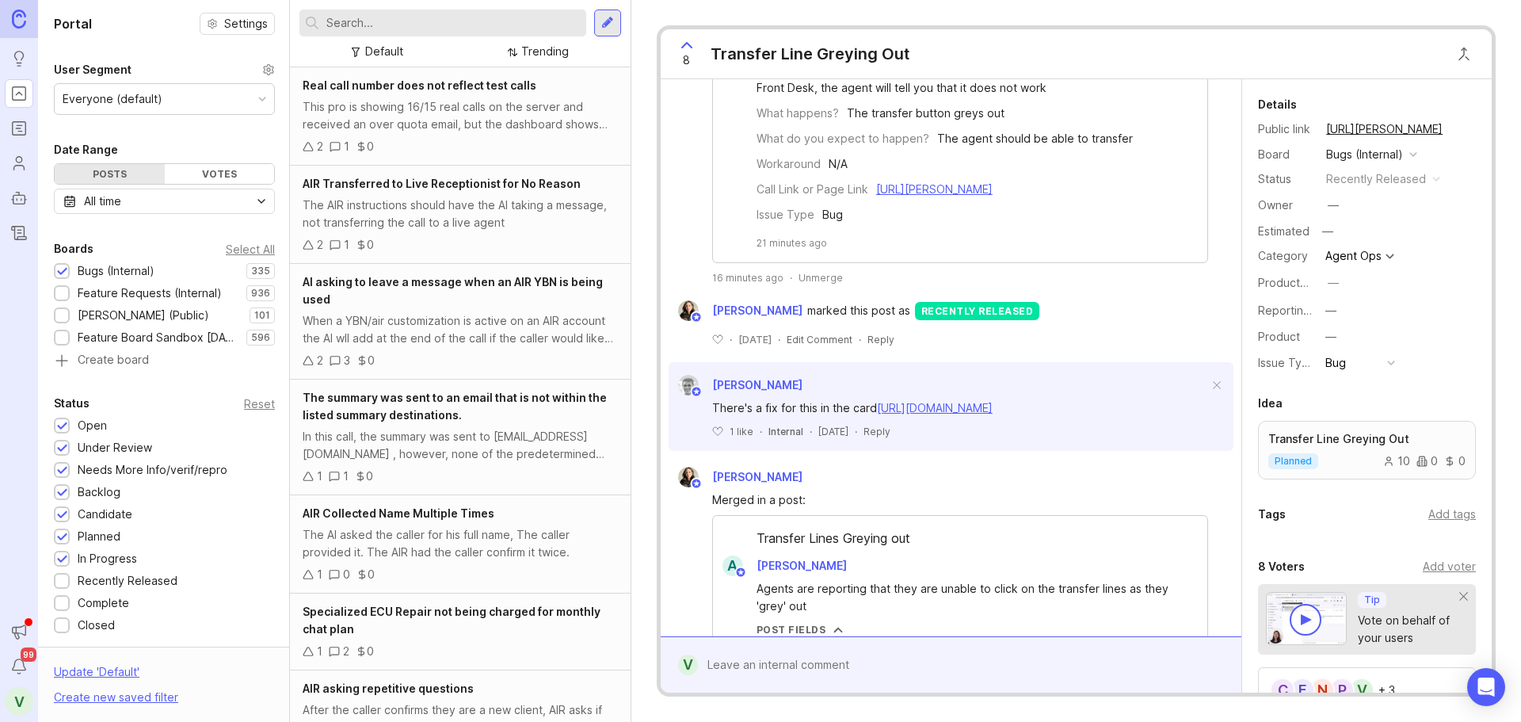
click at [952, 414] on link "https://app.clickup.com/t/14295188/PROJ-7678" at bounding box center [935, 407] width 116 height 13
